Goal: Task Accomplishment & Management: Use online tool/utility

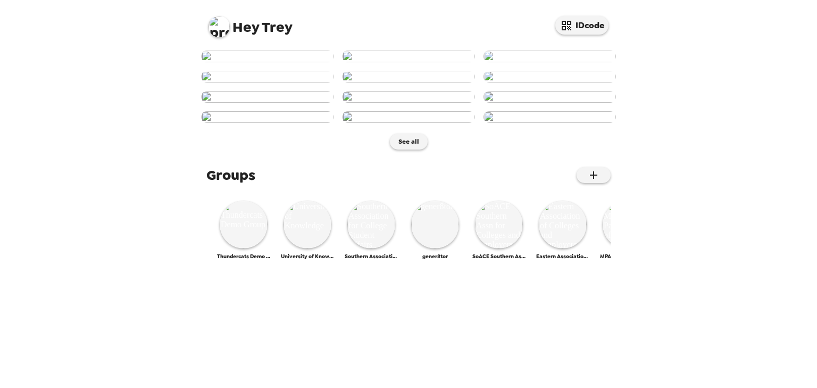
click at [209, 19] on span "Hey Trey" at bounding box center [251, 23] width 84 height 24
click at [225, 28] on img at bounding box center [219, 26] width 21 height 21
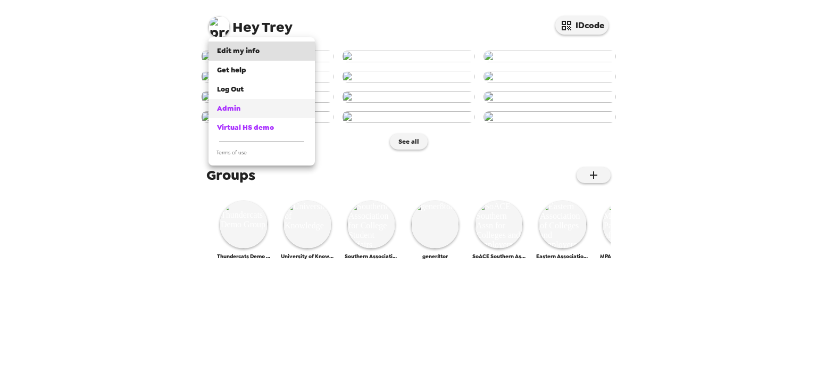
click at [232, 101] on link "Admin" at bounding box center [262, 108] width 106 height 19
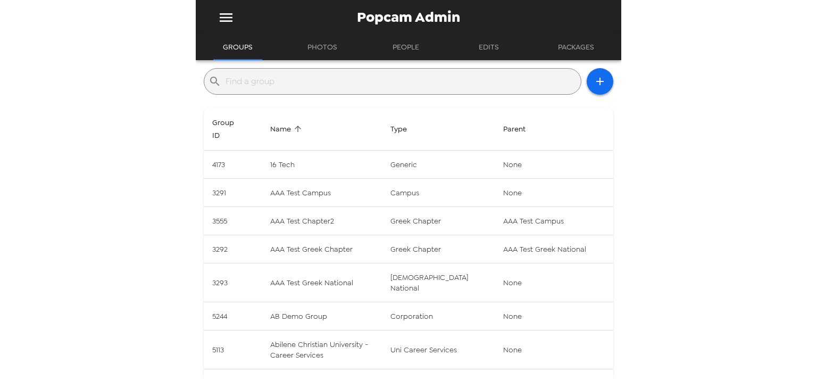
click at [277, 81] on input "text" at bounding box center [401, 81] width 351 height 17
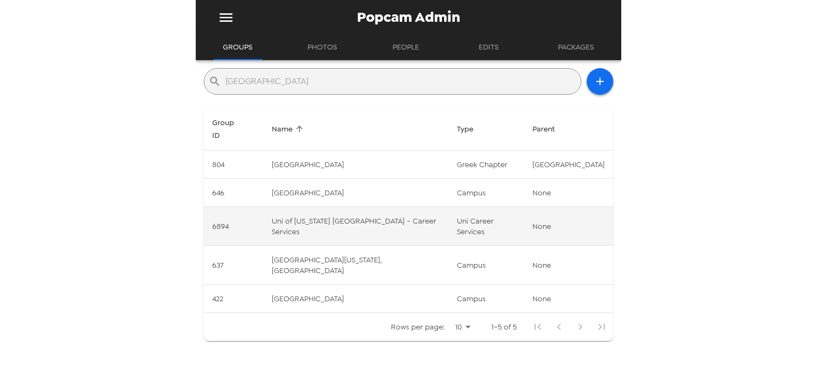
type input "san diego"
click at [391, 234] on td "Uni of California San Diego - Career Services" at bounding box center [355, 226] width 185 height 39
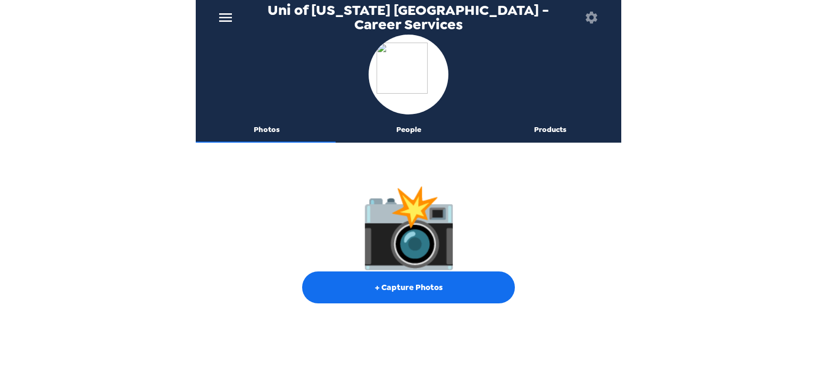
click at [409, 127] on button "People" at bounding box center [409, 130] width 142 height 26
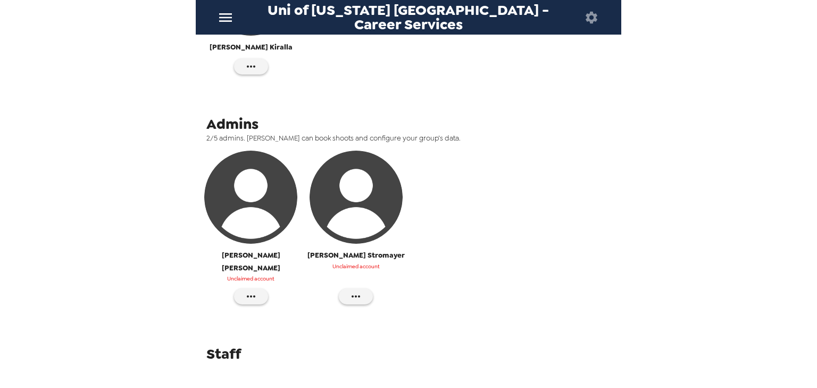
scroll to position [297, 0]
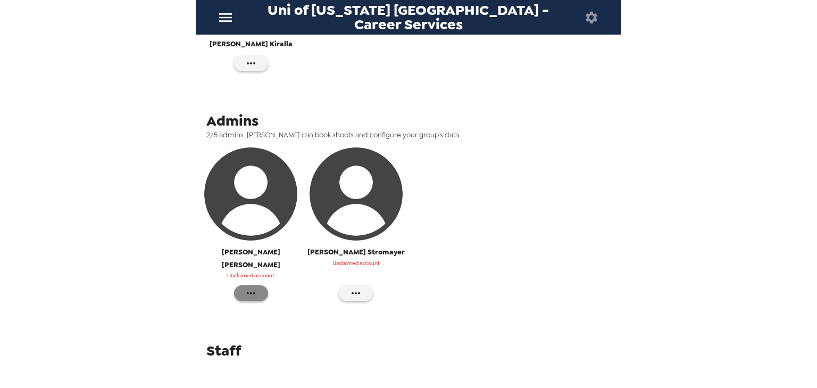
click at [251, 287] on icon "button" at bounding box center [251, 293] width 13 height 13
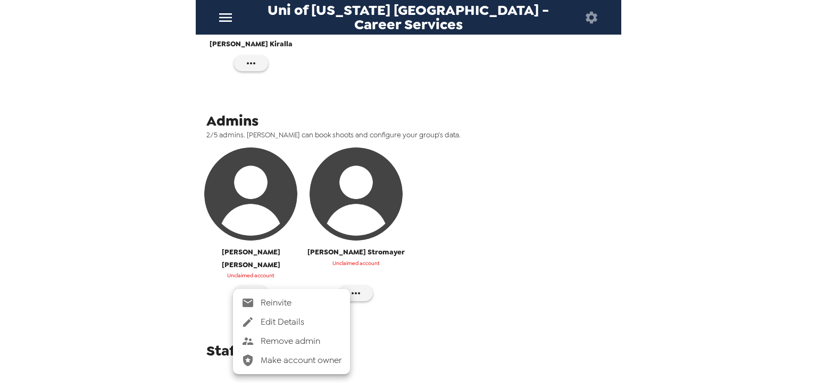
click at [272, 299] on span "Reinvite" at bounding box center [301, 302] width 81 height 13
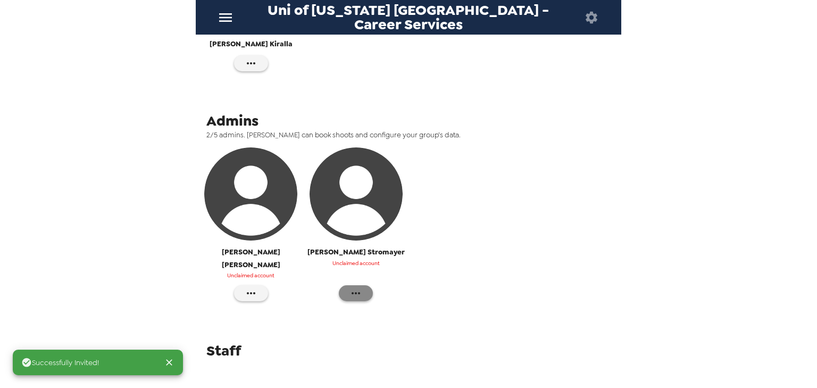
click at [359, 287] on icon "button" at bounding box center [356, 293] width 13 height 13
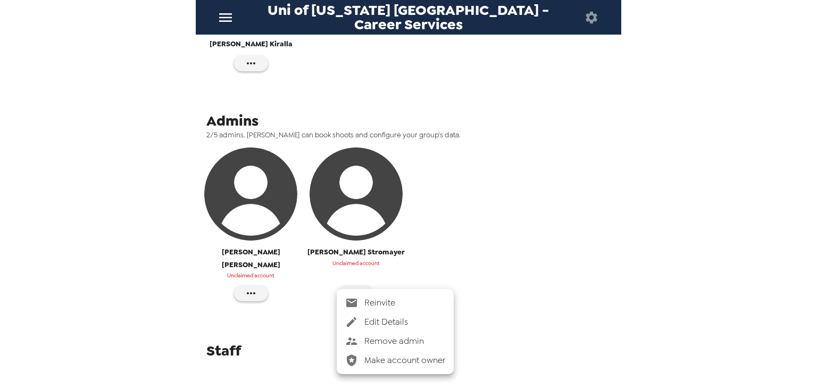
click at [371, 302] on span "Reinvite" at bounding box center [405, 302] width 81 height 13
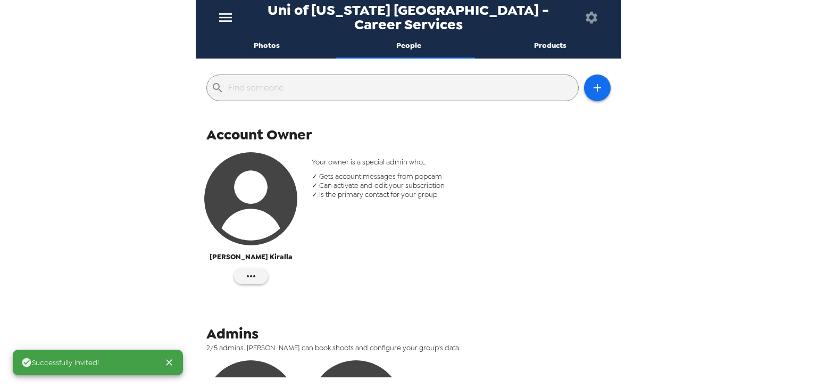
scroll to position [0, 0]
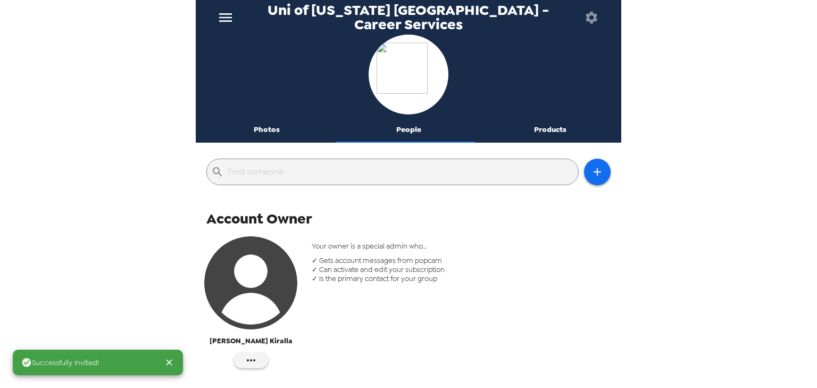
click at [275, 129] on button "Photos" at bounding box center [267, 130] width 142 height 26
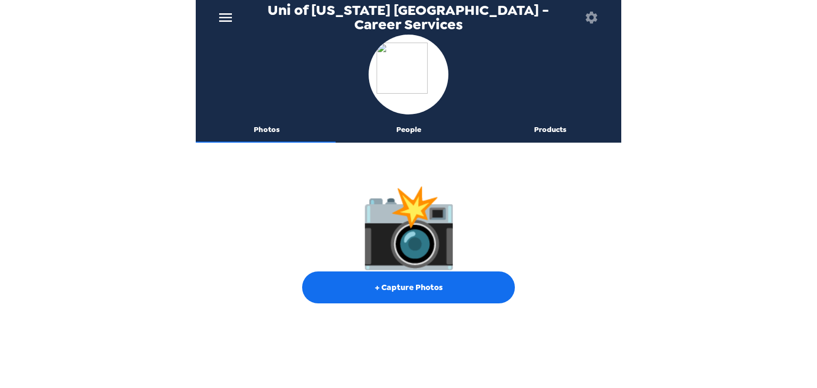
click at [225, 19] on icon "menu" at bounding box center [225, 17] width 17 height 17
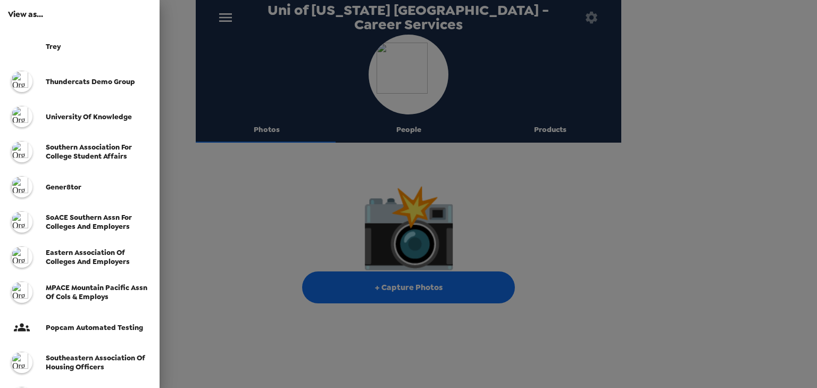
click at [227, 16] on div at bounding box center [408, 194] width 817 height 388
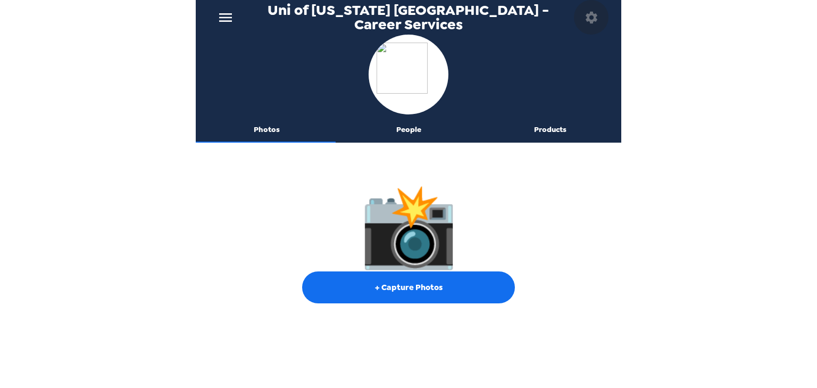
click at [599, 17] on button "button" at bounding box center [591, 17] width 35 height 35
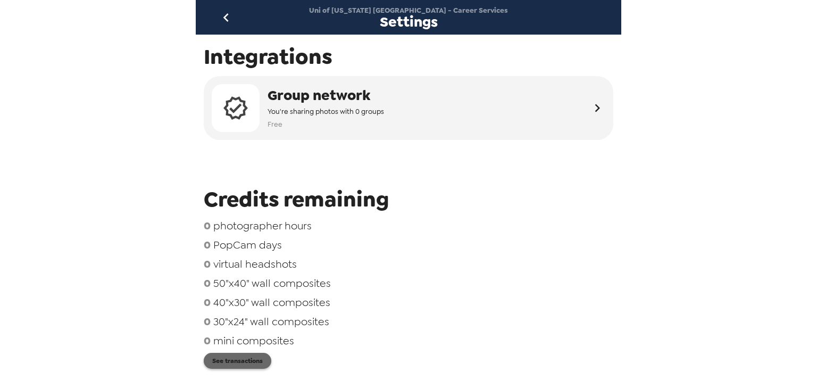
click at [254, 360] on button "See transactions" at bounding box center [238, 361] width 68 height 16
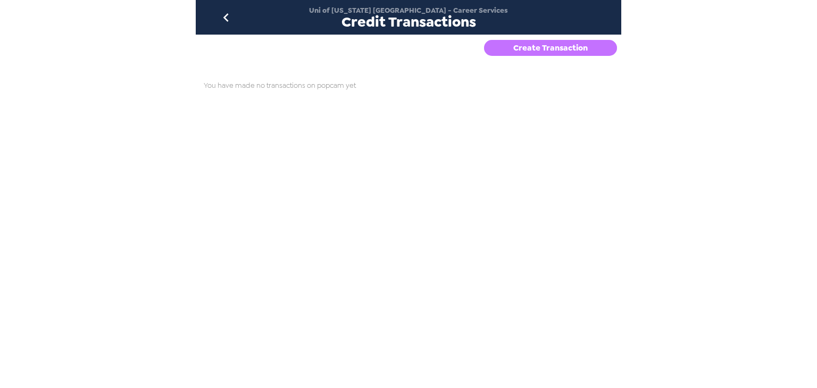
click at [524, 53] on button "Create Transaction" at bounding box center [550, 48] width 133 height 16
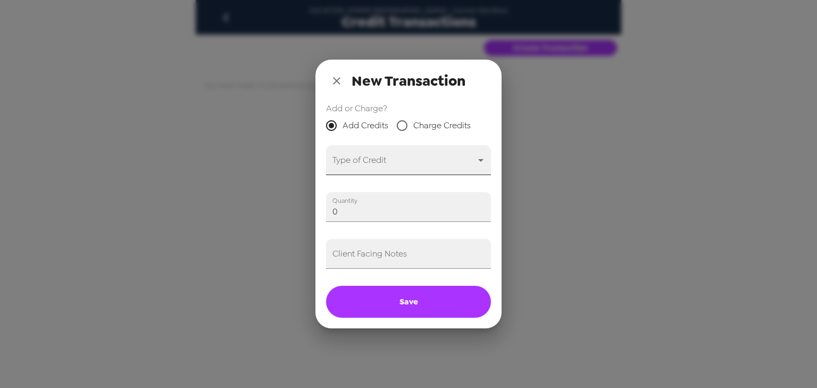
click at [372, 166] on body "Uni of California San Diego - Career Services Credit Transactions Create Transa…" at bounding box center [408, 194] width 817 height 388
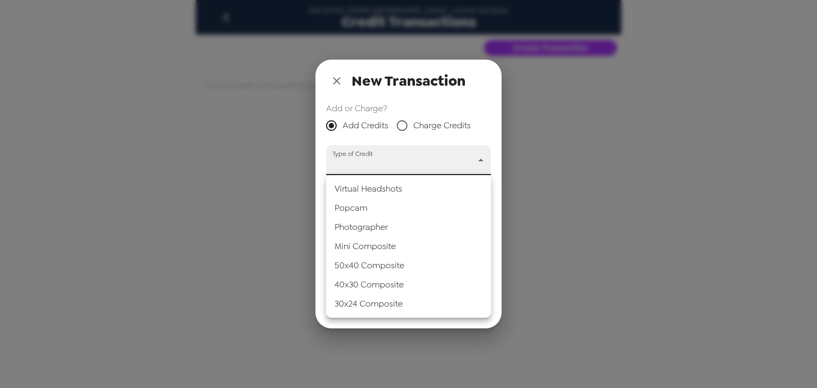
drag, startPoint x: 369, startPoint y: 209, endPoint x: 362, endPoint y: 214, distance: 8.7
click at [369, 209] on li "Popcam" at bounding box center [408, 208] width 165 height 19
type input "popcam"
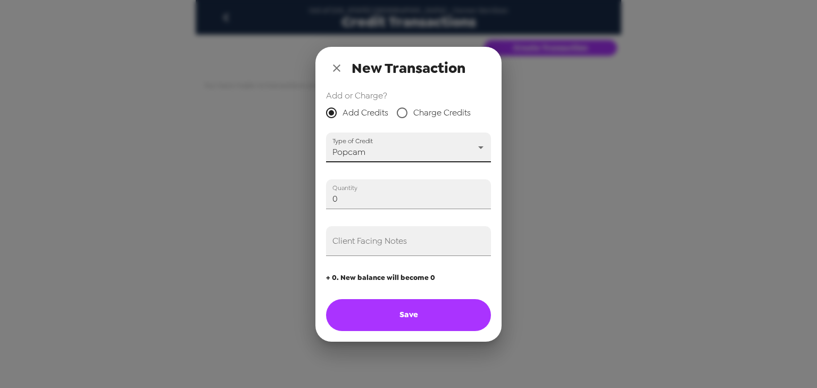
click at [294, 198] on div "New Transaction Add or Charge? Add Credits Charge Credits Type of Credit Popcam…" at bounding box center [408, 194] width 817 height 388
type input "5"
click at [377, 242] on input "Client Facing Notes" at bounding box center [408, 241] width 165 height 30
click at [470, 248] on input "Paid for five popcam credits on" at bounding box center [408, 241] width 165 height 30
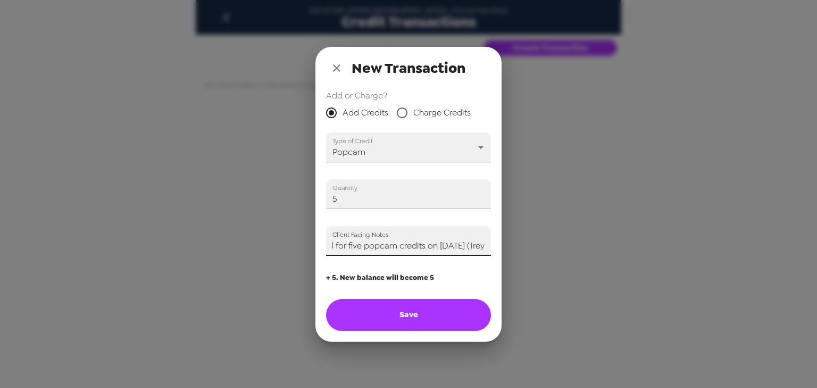
scroll to position [0, 22]
type input "Paid for five popcam credits on 8/14/25 (Trey)"
click at [441, 311] on button "Save" at bounding box center [408, 315] width 165 height 32
type input "0"
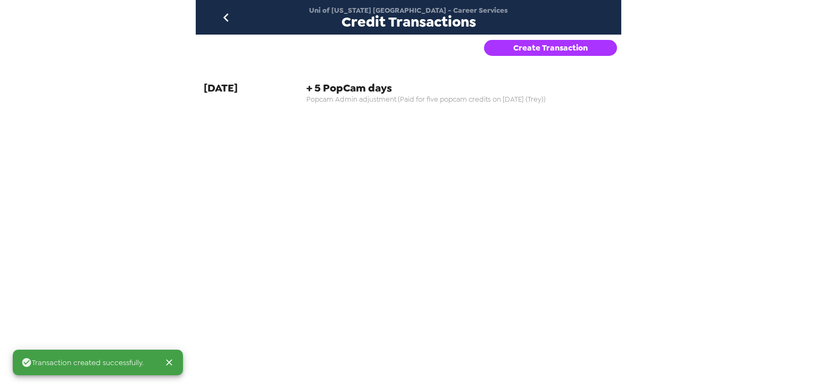
click at [209, 7] on div "Uni of California San Diego - Career Services Credit Transactions" at bounding box center [409, 17] width 426 height 35
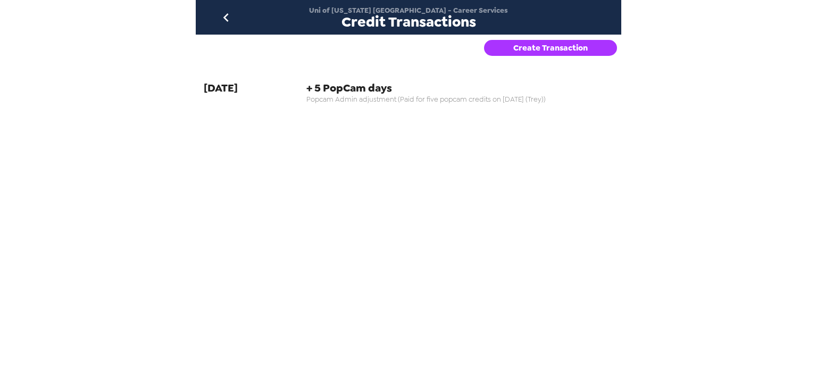
click at [226, 18] on icon "go back" at bounding box center [225, 17] width 5 height 9
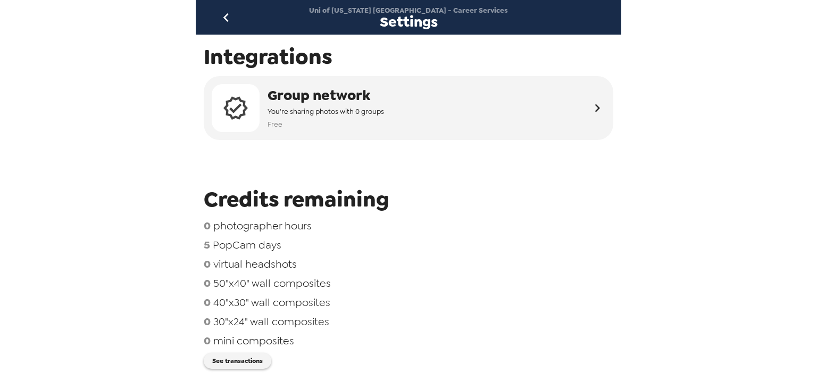
click at [228, 27] on button "go back" at bounding box center [226, 17] width 35 height 35
